Goal: Information Seeking & Learning: Learn about a topic

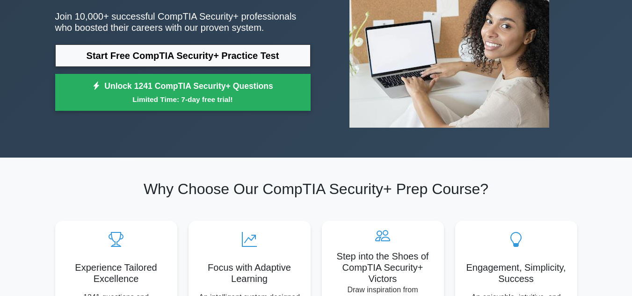
scroll to position [137, 0]
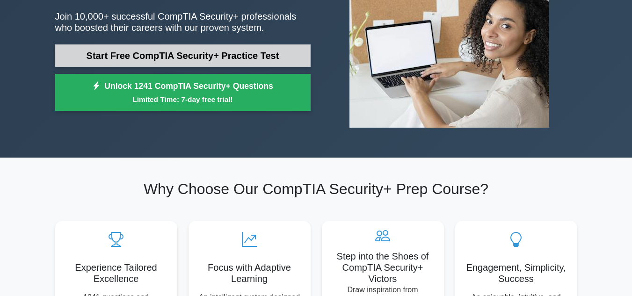
click at [209, 50] on link "Start Free CompTIA Security+ Practice Test" at bounding box center [182, 55] width 255 height 22
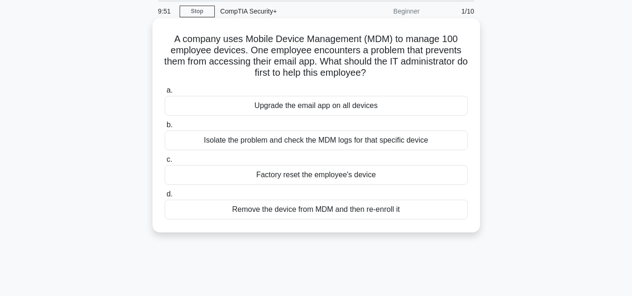
scroll to position [32, 0]
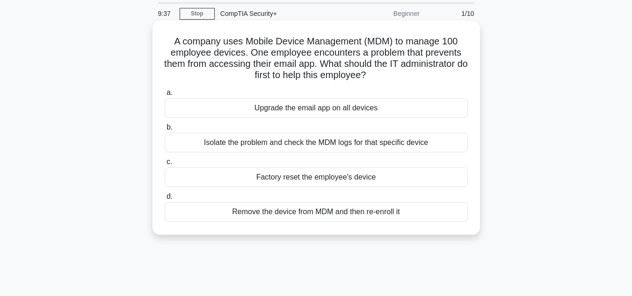
click at [308, 146] on div "Isolate the problem and check the MDM logs for that specific device" at bounding box center [316, 143] width 303 height 20
click at [165, 130] on input "b. Isolate the problem and check the MDM logs for that specific device" at bounding box center [165, 127] width 0 height 6
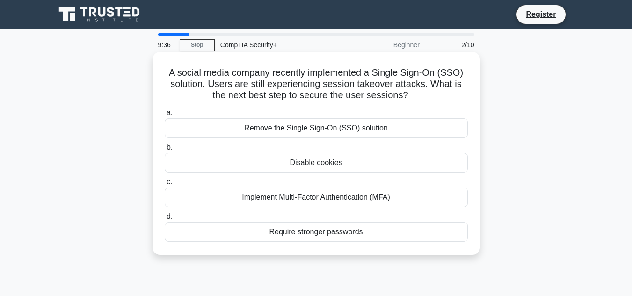
scroll to position [0, 0]
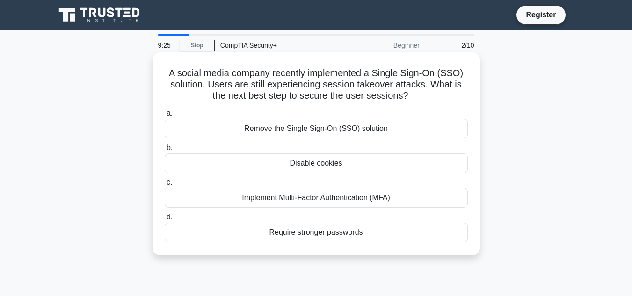
click at [322, 195] on div "Implement Multi-Factor Authentication (MFA)" at bounding box center [316, 198] width 303 height 20
click at [165, 186] on input "c. Implement Multi-Factor Authentication (MFA)" at bounding box center [165, 183] width 0 height 6
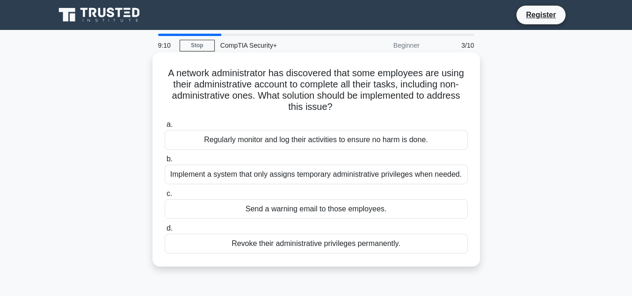
click at [292, 176] on div "Implement a system that only assigns temporary administrative privileges when n…" at bounding box center [316, 175] width 303 height 20
click at [165, 162] on input "b. Implement a system that only assigns temporary administrative privileges whe…" at bounding box center [165, 159] width 0 height 6
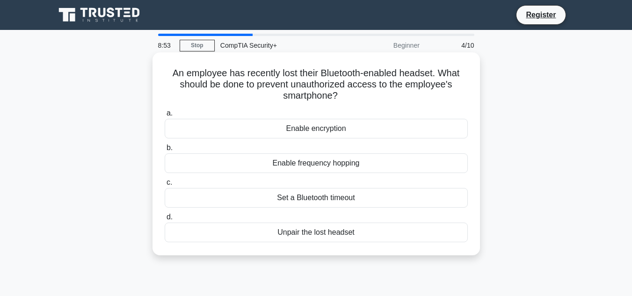
click at [346, 128] on div "Enable encryption" at bounding box center [316, 129] width 303 height 20
click at [165, 116] on input "a. Enable encryption" at bounding box center [165, 113] width 0 height 6
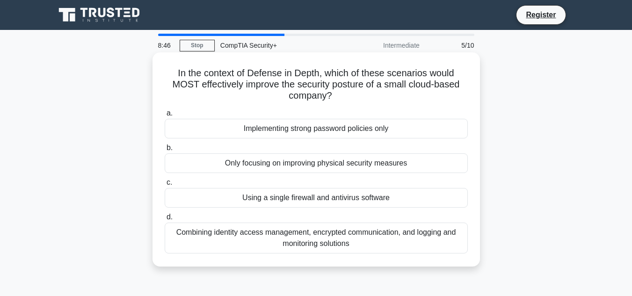
click at [320, 229] on div "Combining identity access management, encrypted communication, and logging and …" at bounding box center [316, 238] width 303 height 31
click at [165, 220] on input "d. Combining identity access management, encrypted communication, and logging a…" at bounding box center [165, 217] width 0 height 6
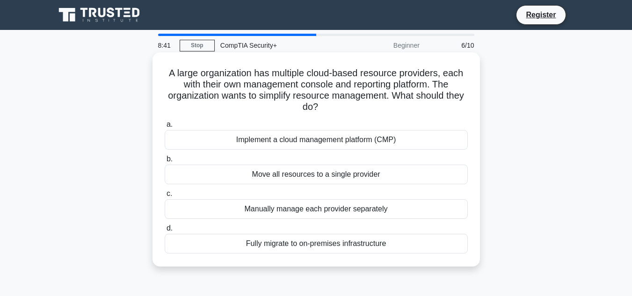
click at [318, 139] on div "Implement a cloud management platform (CMP)" at bounding box center [316, 140] width 303 height 20
click at [165, 128] on input "a. Implement a cloud management platform (CMP)" at bounding box center [165, 125] width 0 height 6
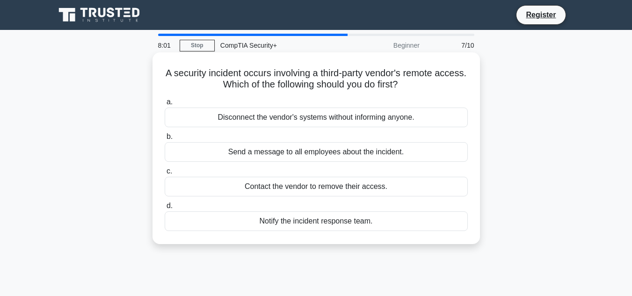
click at [323, 186] on div "Contact the vendor to remove their access." at bounding box center [316, 187] width 303 height 20
click at [165, 174] on input "c. Contact the vendor to remove their access." at bounding box center [165, 171] width 0 height 6
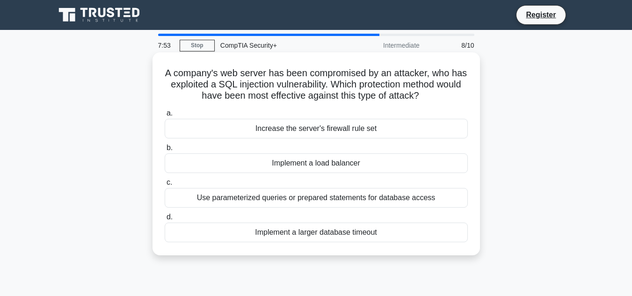
click at [328, 194] on div "Use parameterized queries or prepared statements for database access" at bounding box center [316, 198] width 303 height 20
click at [165, 186] on input "c. Use parameterized queries or prepared statements for database access" at bounding box center [165, 183] width 0 height 6
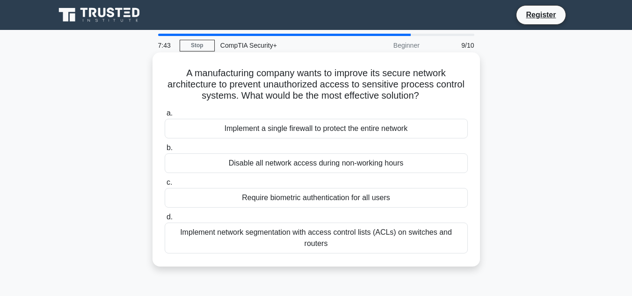
click at [348, 235] on div "Implement network segmentation with access control lists (ACLs) on switches and…" at bounding box center [316, 238] width 303 height 31
click at [165, 220] on input "d. Implement network segmentation with access control lists (ACLs) on switches …" at bounding box center [165, 217] width 0 height 6
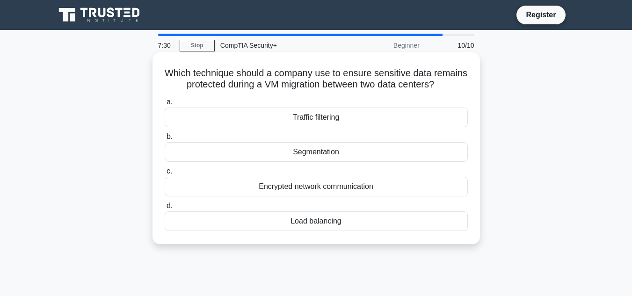
click at [344, 196] on div "Encrypted network communication" at bounding box center [316, 187] width 303 height 20
click at [165, 174] on input "c. Encrypted network communication" at bounding box center [165, 171] width 0 height 6
